Goal: Task Accomplishment & Management: Manage account settings

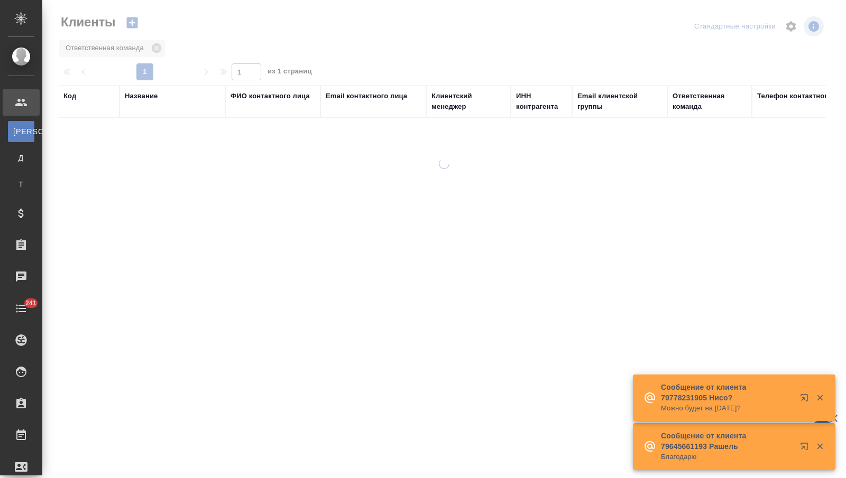
select select "RU"
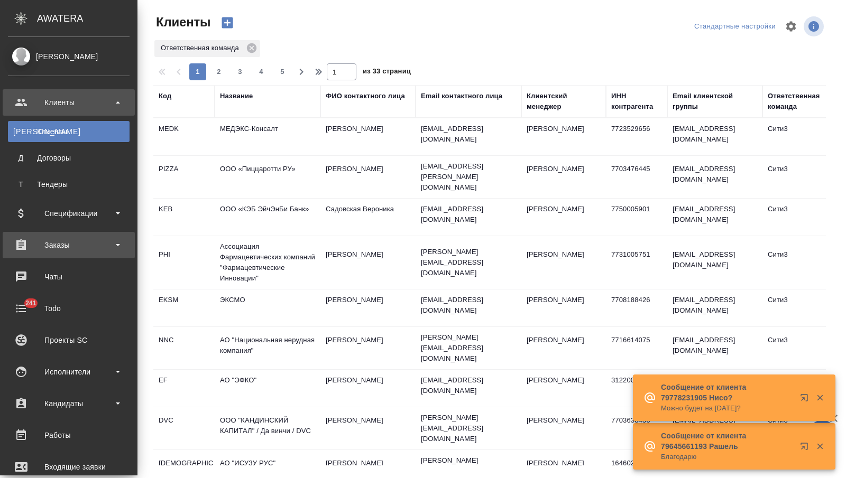
click at [68, 239] on div "Заказы" at bounding box center [69, 245] width 122 height 16
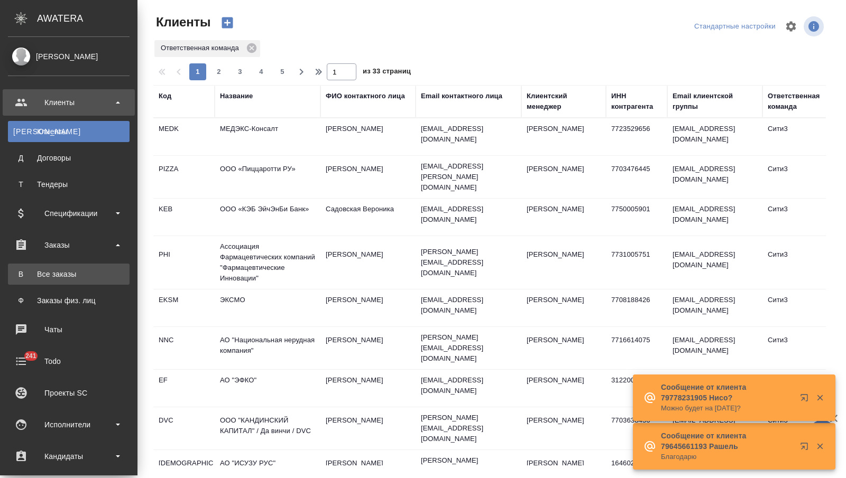
click at [66, 278] on div "Все заказы" at bounding box center [68, 274] width 111 height 11
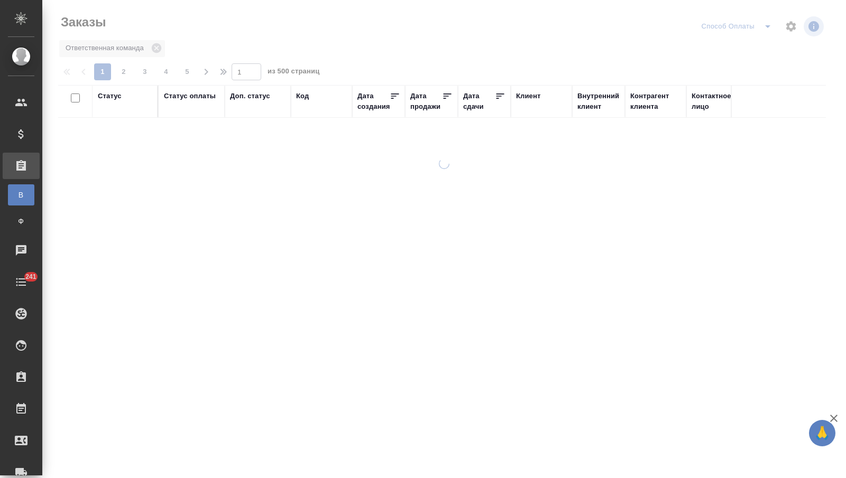
click at [462, 107] on th "Дата сдачи" at bounding box center [484, 101] width 53 height 33
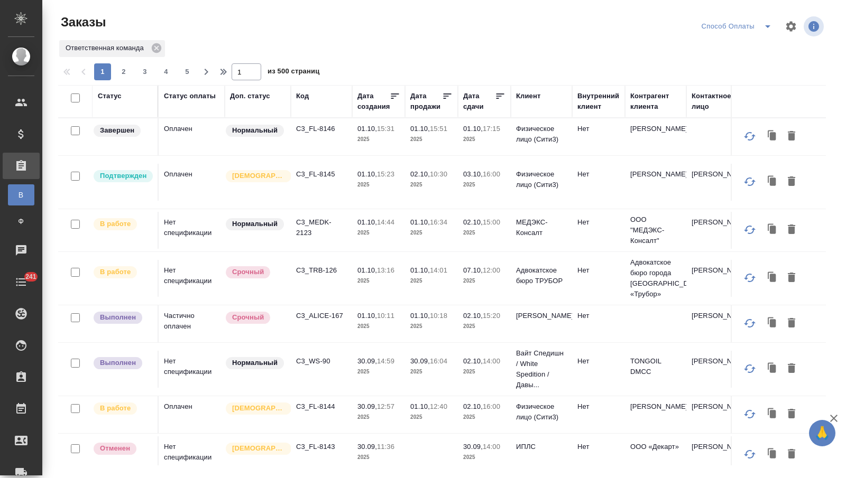
click at [473, 108] on div "Дата сдачи" at bounding box center [479, 101] width 32 height 21
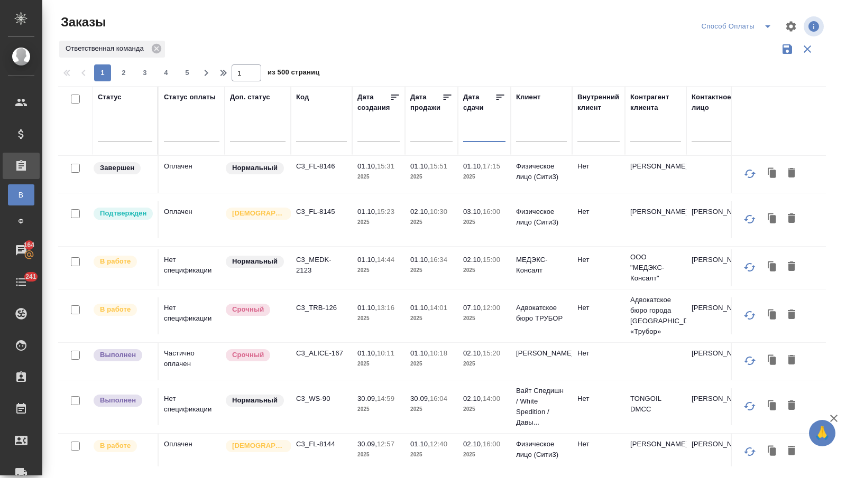
click at [472, 128] on input "text" at bounding box center [487, 133] width 36 height 15
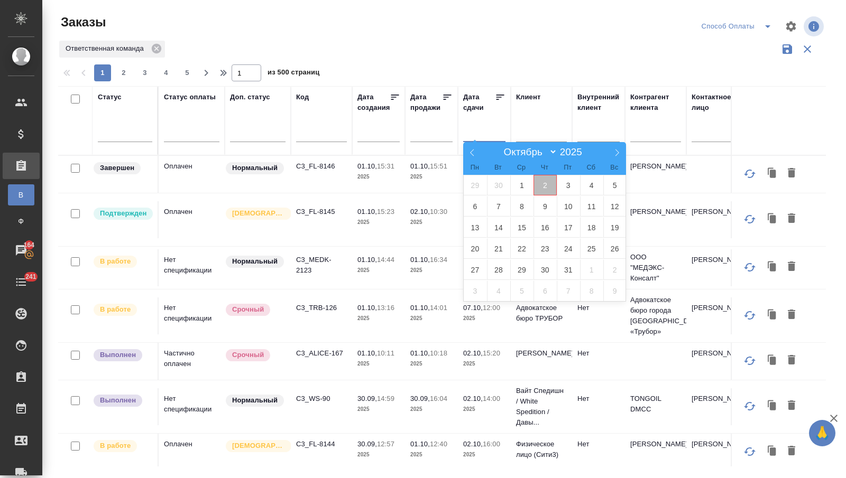
click at [546, 189] on span "2" at bounding box center [544, 185] width 23 height 21
type div "2025-10-01T21:00:00.000Z"
click at [566, 185] on span "3" at bounding box center [568, 185] width 23 height 21
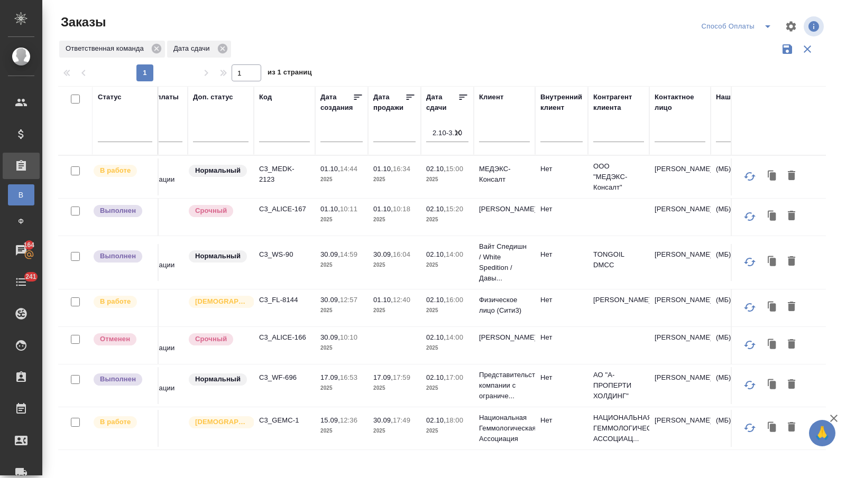
scroll to position [0, 34]
click at [282, 255] on p "C3_WS-90" at bounding box center [287, 255] width 51 height 11
click at [22, 228] on link "Ф Заказы физ. лиц" at bounding box center [21, 221] width 26 height 21
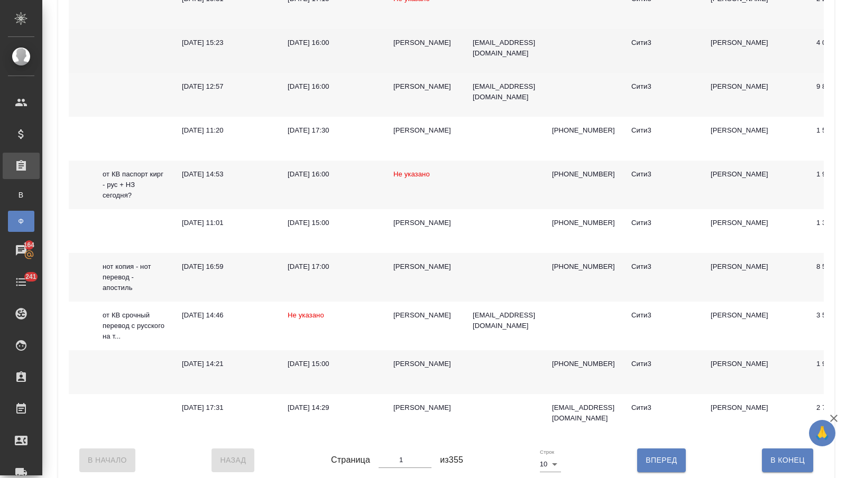
scroll to position [227, 0]
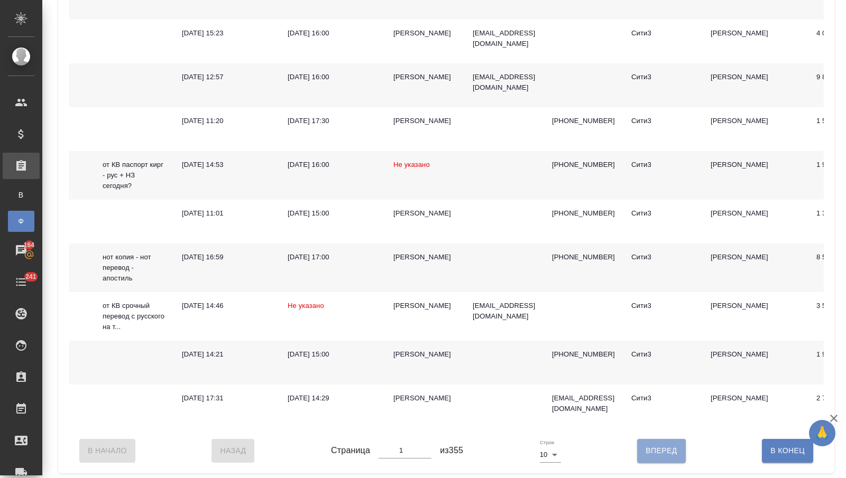
click at [674, 454] on span "Вперед" at bounding box center [661, 451] width 31 height 13
type input "2"
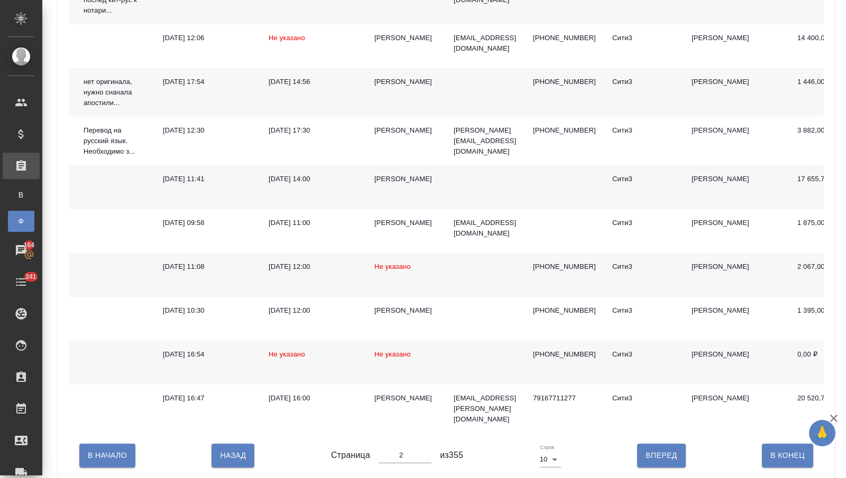
scroll to position [0, 0]
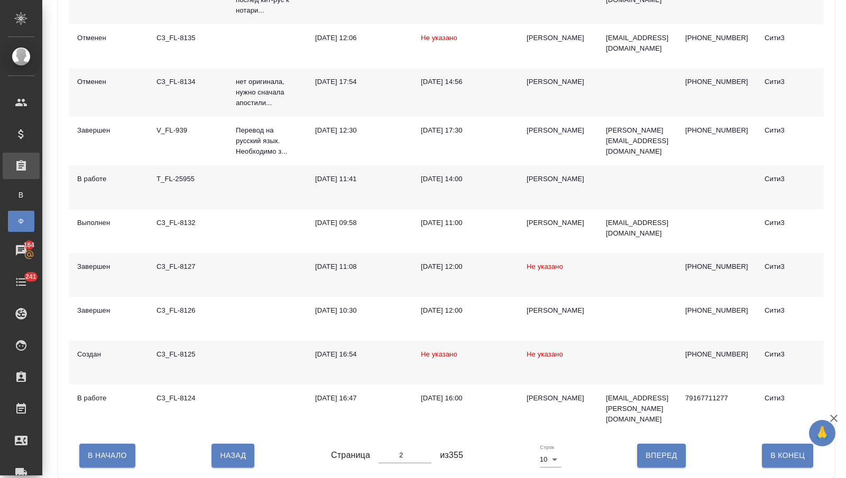
click at [290, 368] on td at bounding box center [266, 363] width 79 height 44
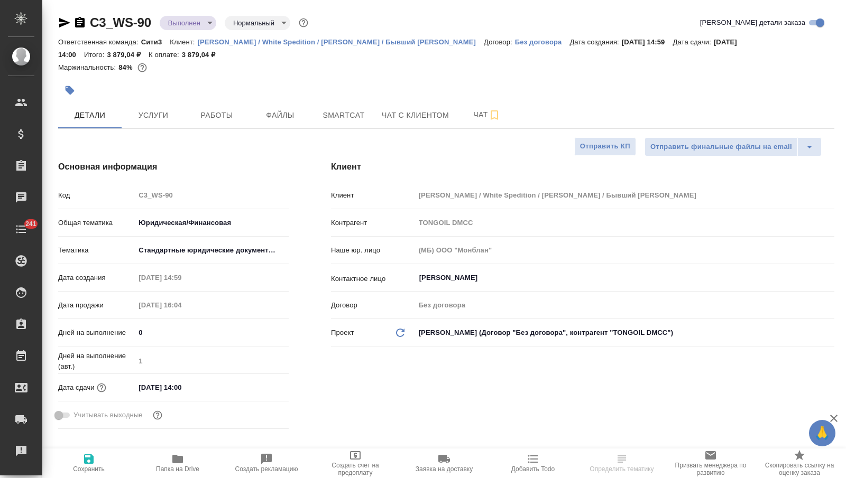
select select "RU"
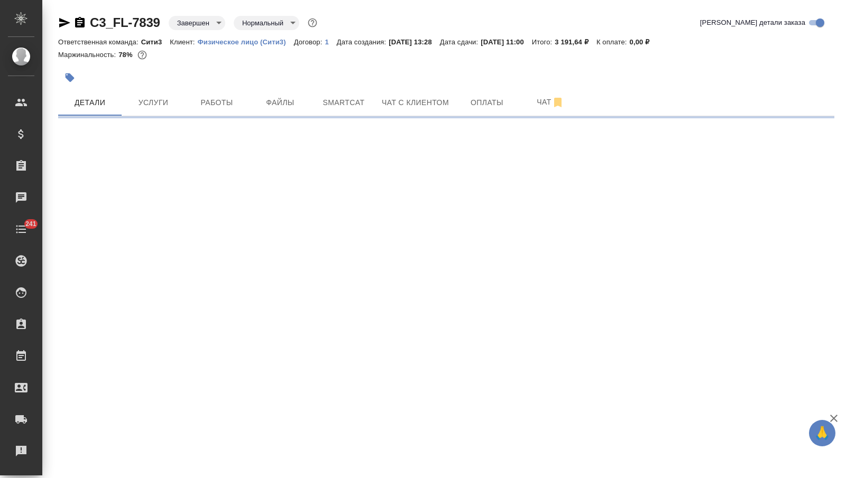
select select "RU"
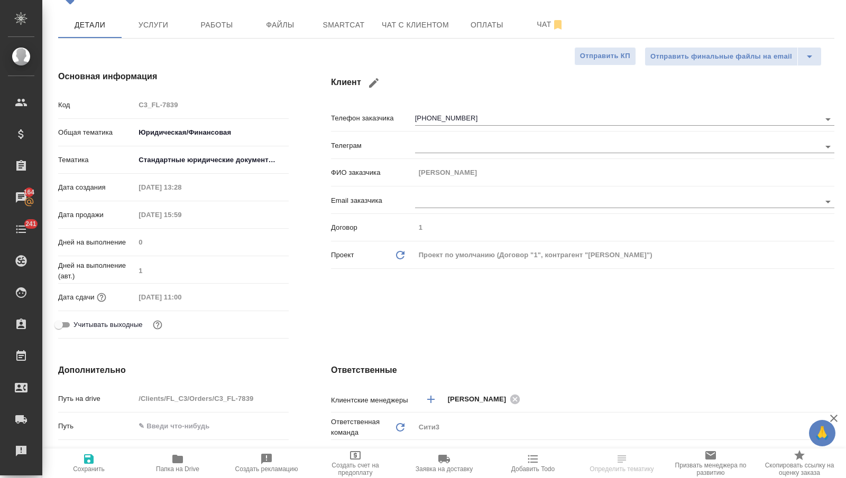
scroll to position [215, 0]
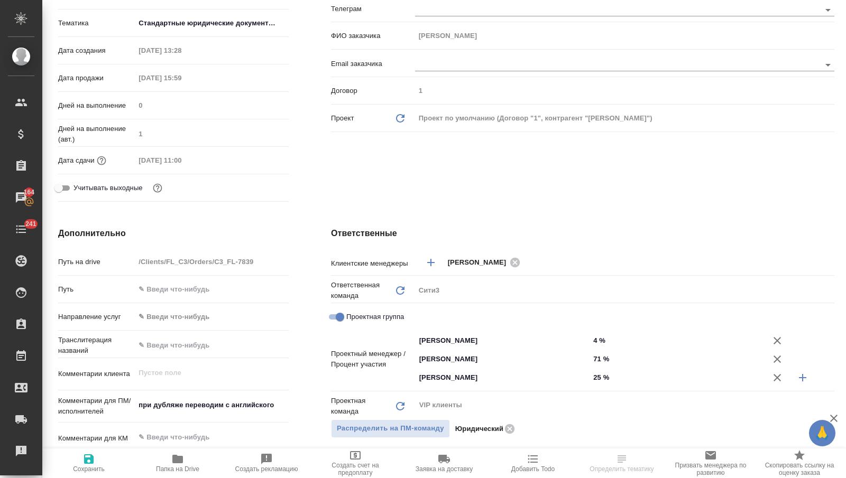
type textarea "x"
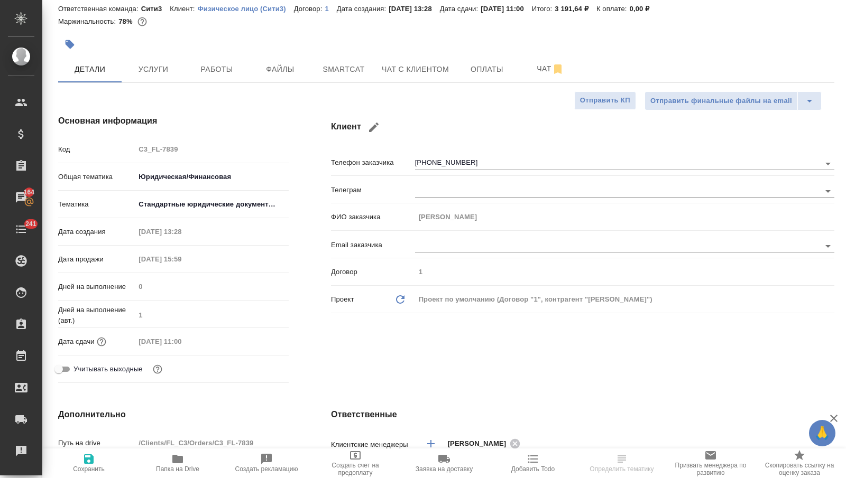
scroll to position [0, 0]
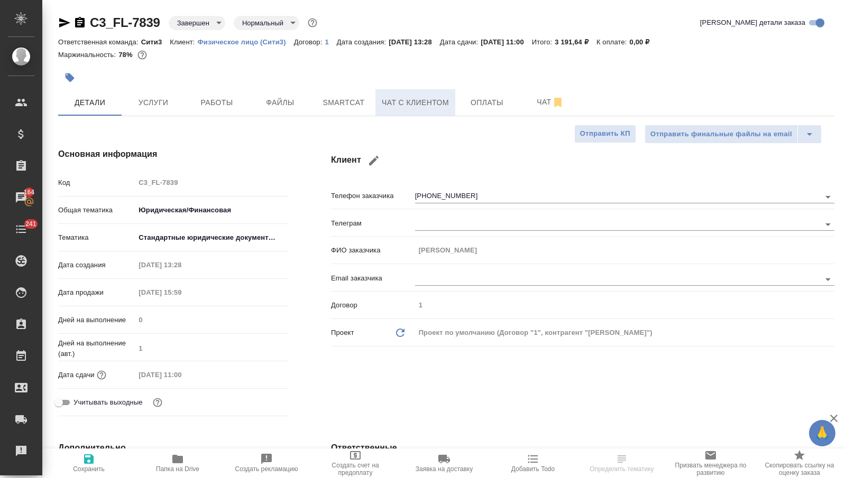
click at [434, 106] on span "Чат с клиентом" at bounding box center [415, 102] width 67 height 13
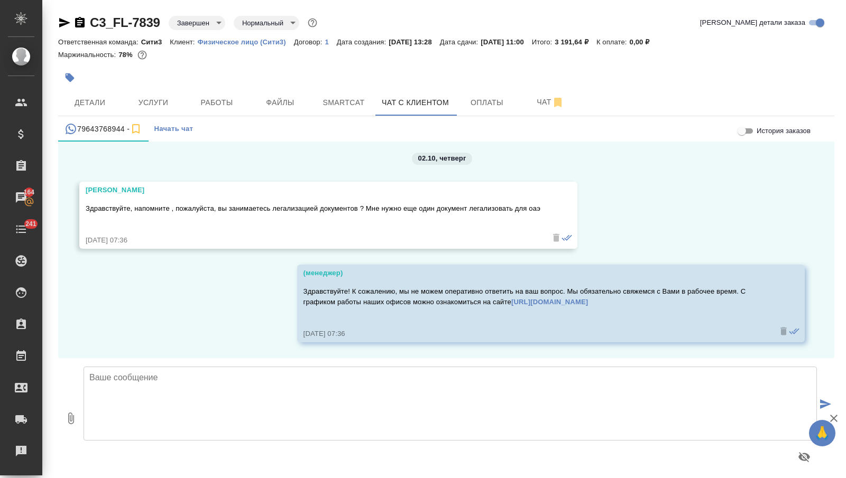
scroll to position [5, 0]
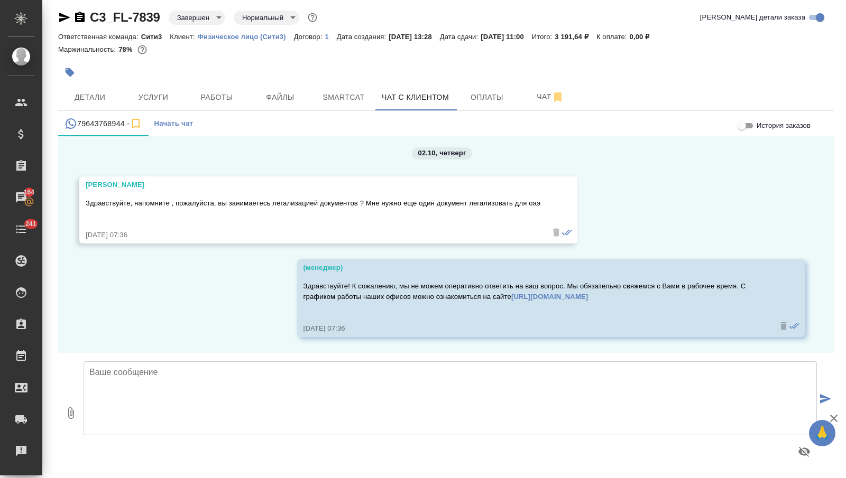
click at [202, 367] on textarea at bounding box center [450, 399] width 733 height 74
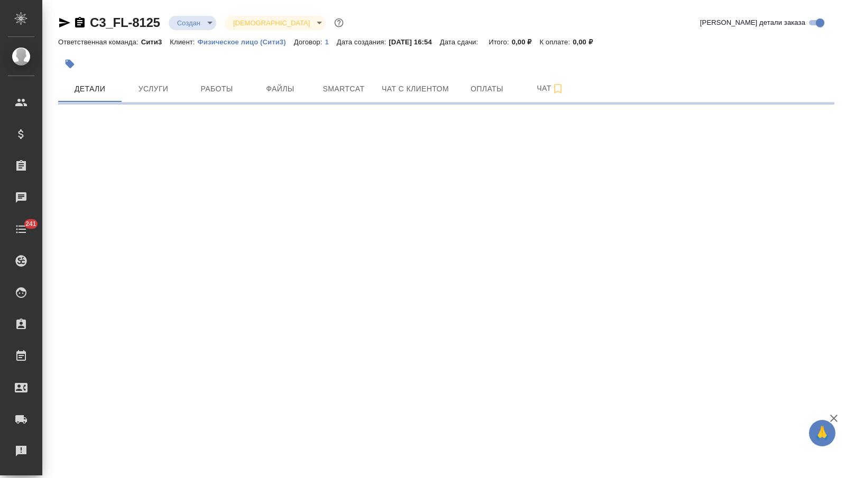
click at [63, 20] on icon "button" at bounding box center [64, 23] width 11 height 10
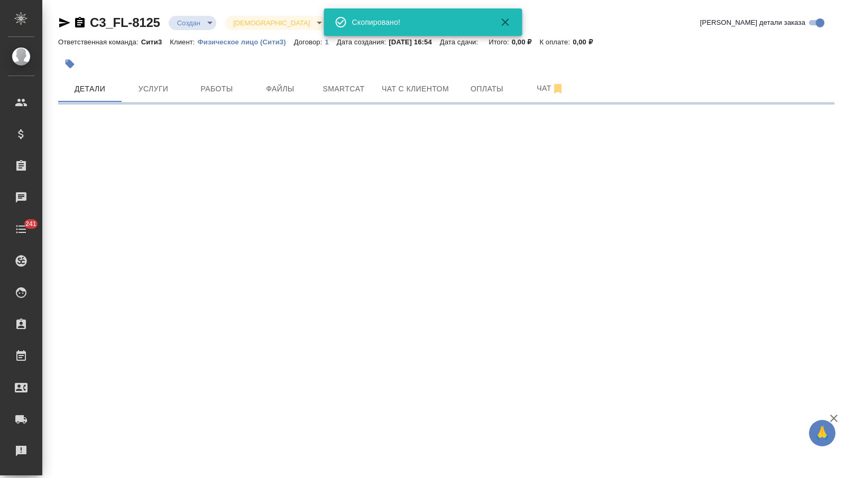
select select "RU"
